Goal: Task Accomplishment & Management: Use online tool/utility

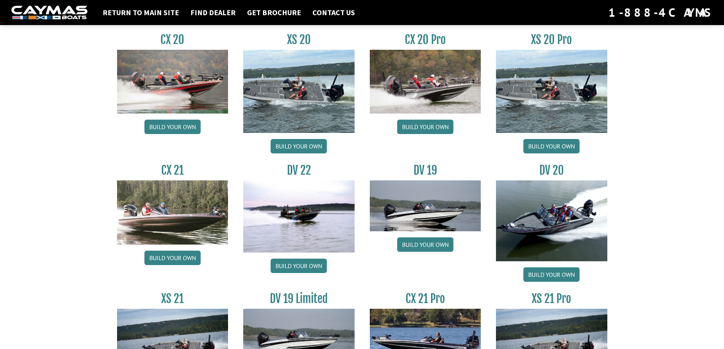
scroll to position [771, 0]
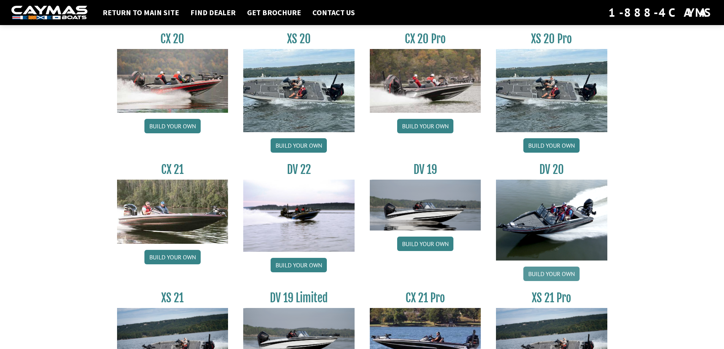
click at [553, 273] on link "Build your own" at bounding box center [551, 274] width 56 height 14
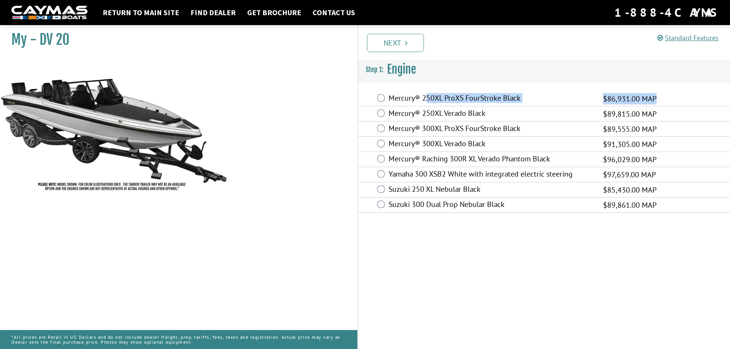
click at [426, 106] on div "Mercury® 250XL ProXS FourStroke Black $86,931.00 MAP" at bounding box center [544, 98] width 372 height 15
click at [387, 100] on div "Mercury® 250XL ProXS FourStroke Black $86,931.00 MAP" at bounding box center [544, 98] width 372 height 15
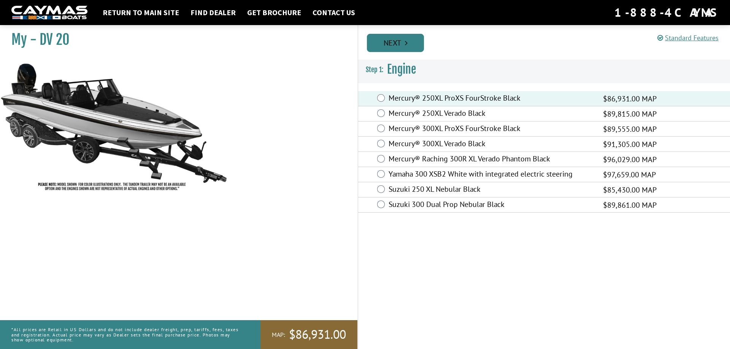
click at [400, 44] on link "Next" at bounding box center [395, 43] width 57 height 18
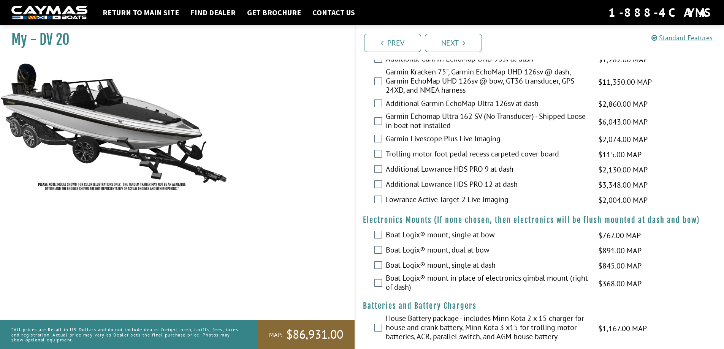
scroll to position [418, 0]
drag, startPoint x: 388, startPoint y: 249, endPoint x: 492, endPoint y: 255, distance: 104.0
click at [492, 255] on label "Boat Logix® mount, dual at bow" at bounding box center [487, 250] width 203 height 11
click at [612, 252] on span "$891.00 MAP" at bounding box center [619, 250] width 43 height 11
drag, startPoint x: 603, startPoint y: 252, endPoint x: 650, endPoint y: 253, distance: 47.5
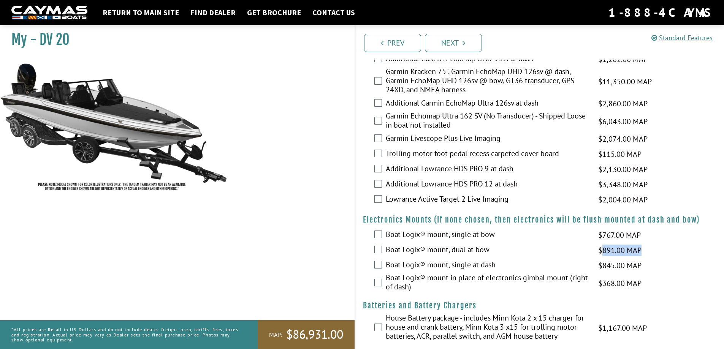
click at [650, 253] on div "Boat Logix® mount, dual at bow $891.00 MAP $1,052.00 MSRP" at bounding box center [539, 250] width 369 height 15
drag, startPoint x: 385, startPoint y: 249, endPoint x: 572, endPoint y: 254, distance: 187.1
click at [572, 254] on div "Boat Logix® mount, dual at bow $891.00 MAP $1,052.00 MSRP" at bounding box center [539, 250] width 369 height 15
copy label "Boat Logix® mount, dual at bow"
